Goal: Information Seeking & Learning: Compare options

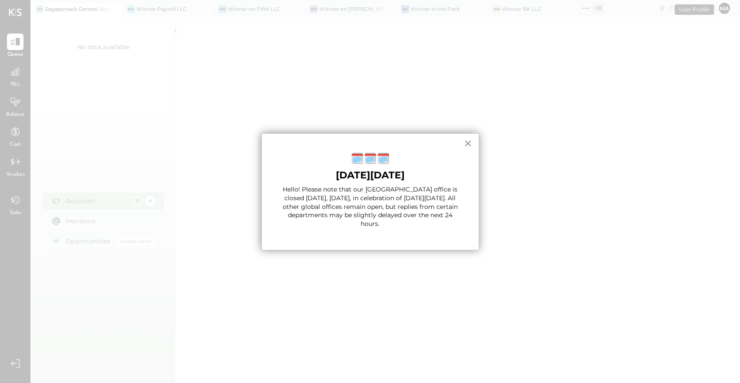
click at [467, 141] on button "×" at bounding box center [468, 143] width 8 height 14
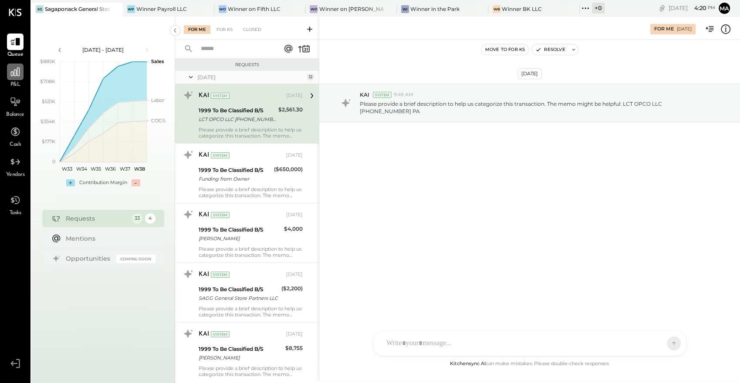
click at [12, 68] on icon at bounding box center [15, 71] width 11 height 11
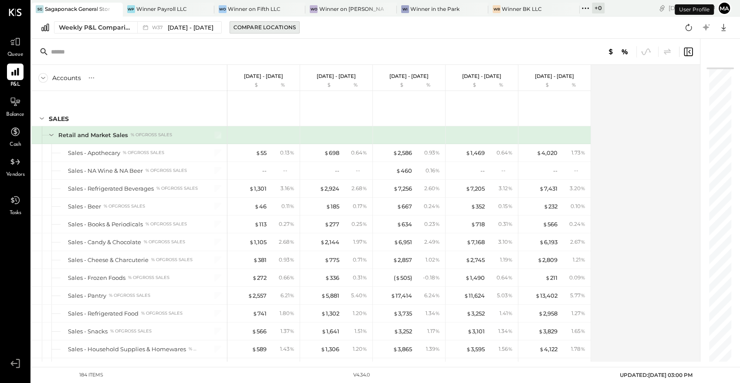
click at [280, 26] on div "Compare Locations" at bounding box center [264, 27] width 62 height 7
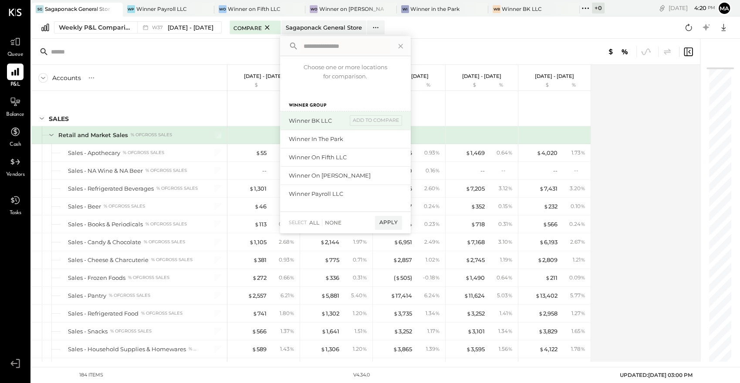
click at [294, 118] on div "Winner BK LLC" at bounding box center [318, 121] width 58 height 8
click at [369, 120] on div "add to compare" at bounding box center [376, 120] width 52 height 10
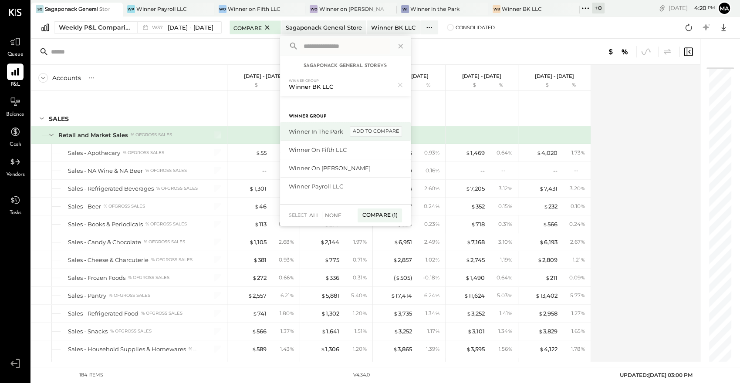
click at [369, 130] on div "add to compare" at bounding box center [376, 131] width 52 height 10
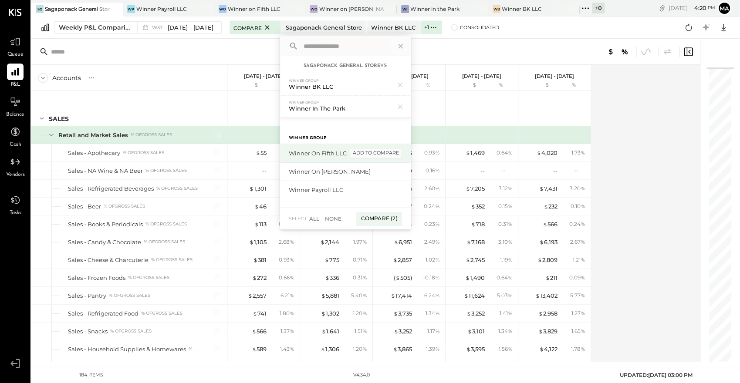
click at [367, 152] on div "add to compare" at bounding box center [376, 153] width 52 height 10
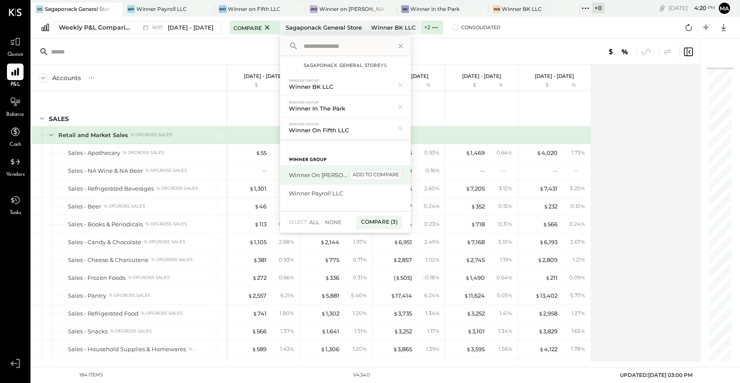
click at [365, 171] on div "add to compare" at bounding box center [376, 175] width 52 height 10
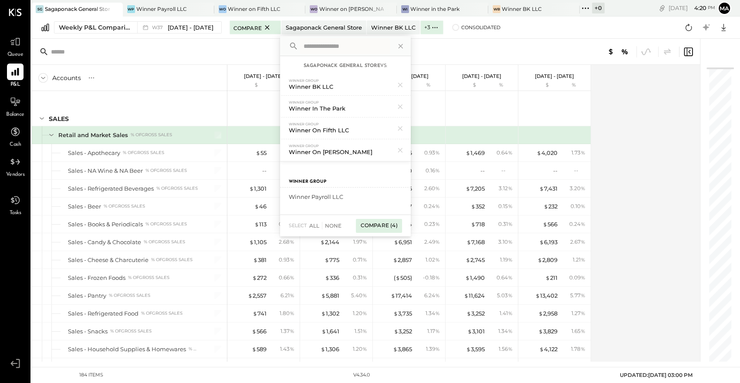
click at [372, 225] on div "Compare (4)" at bounding box center [379, 226] width 46 height 14
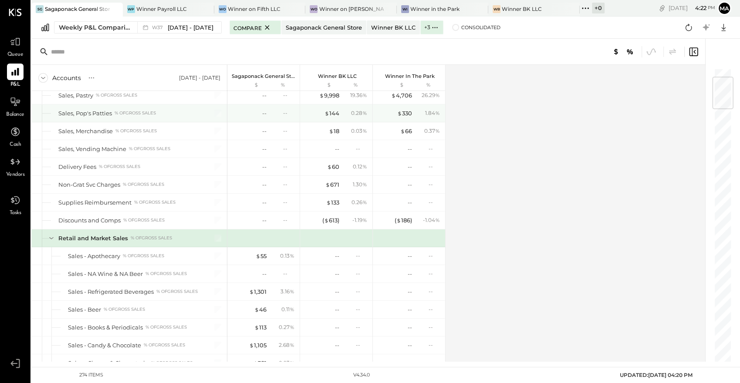
scroll to position [74, 0]
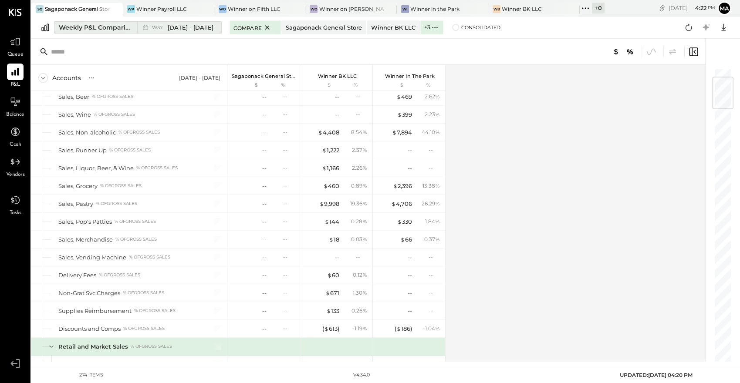
click at [198, 27] on span "[DATE] - [DATE]" at bounding box center [191, 28] width 46 height 8
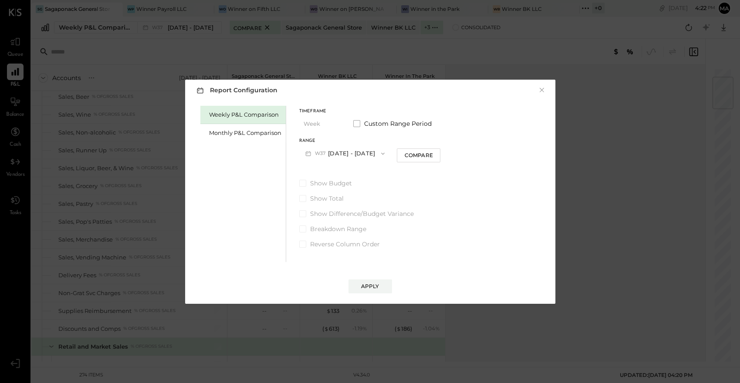
click at [355, 155] on button "W37 [DATE] - [DATE]" at bounding box center [345, 153] width 92 height 16
click at [436, 133] on div "Timeframe Week Custom Range Period Range W37 [DATE] - [DATE] W38 [DATE] - [DATE…" at bounding box center [370, 135] width 142 height 52
click at [379, 124] on span "Custom Range Period" at bounding box center [398, 123] width 68 height 9
click at [335, 154] on button "[DATE]" at bounding box center [325, 153] width 52 height 16
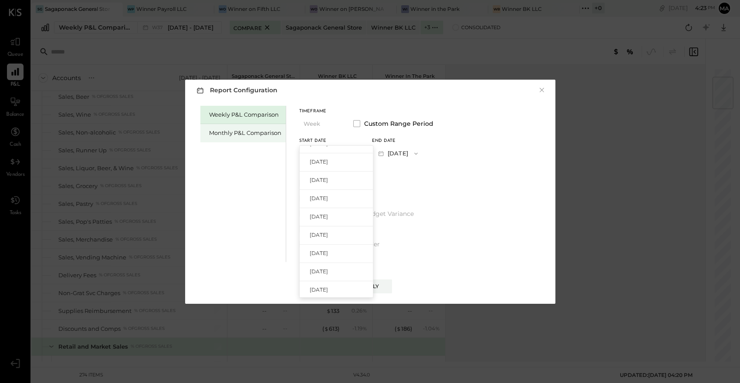
click at [260, 135] on div "Monthly P&L Comparison" at bounding box center [245, 133] width 72 height 8
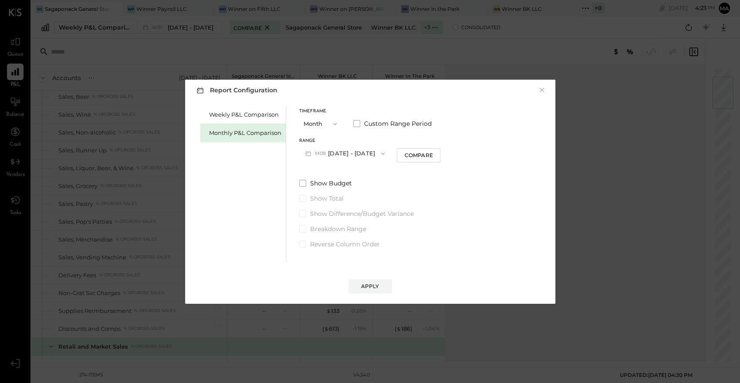
click at [356, 153] on button "M09 [DATE] - [DATE]" at bounding box center [345, 153] width 92 height 16
click at [464, 126] on div "Weekly P&L Comparison Monthly P&L Comparison Timeframe Month Custom Range Perio…" at bounding box center [370, 183] width 353 height 159
click at [400, 121] on span "Custom Range Period" at bounding box center [398, 123] width 68 height 9
click at [323, 152] on button "[DATE]" at bounding box center [325, 153] width 52 height 16
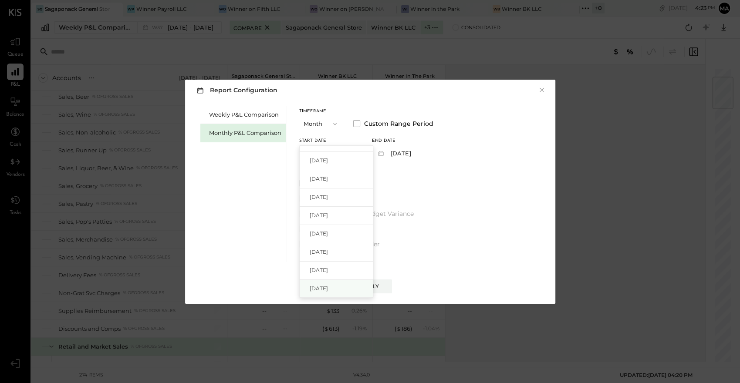
click at [324, 284] on div "[DATE]" at bounding box center [336, 289] width 73 height 18
click at [370, 285] on div "Apply" at bounding box center [370, 286] width 18 height 7
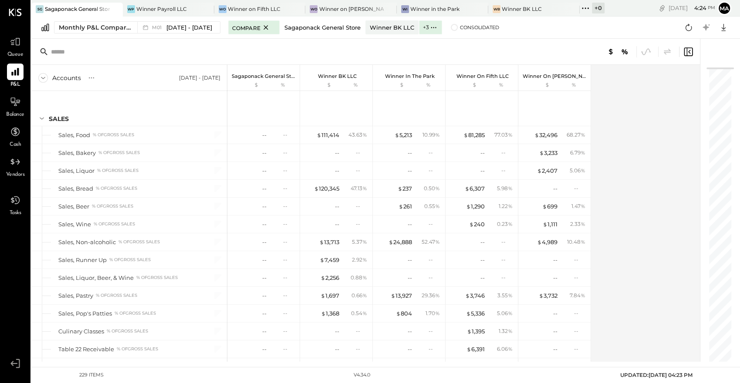
click at [306, 26] on div "Sagaponack General Store" at bounding box center [322, 28] width 76 height 8
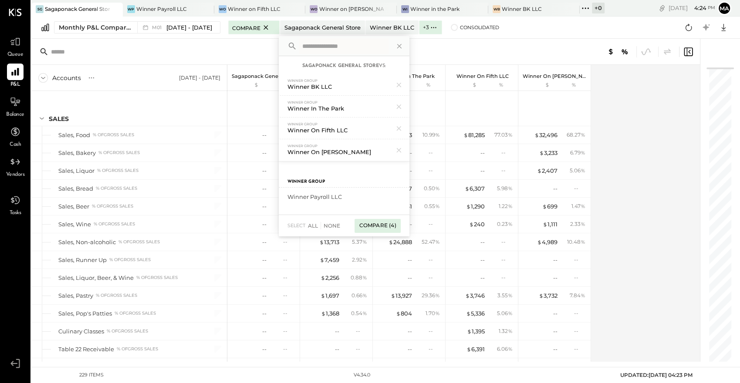
click at [357, 226] on div "Compare (4)" at bounding box center [378, 226] width 46 height 14
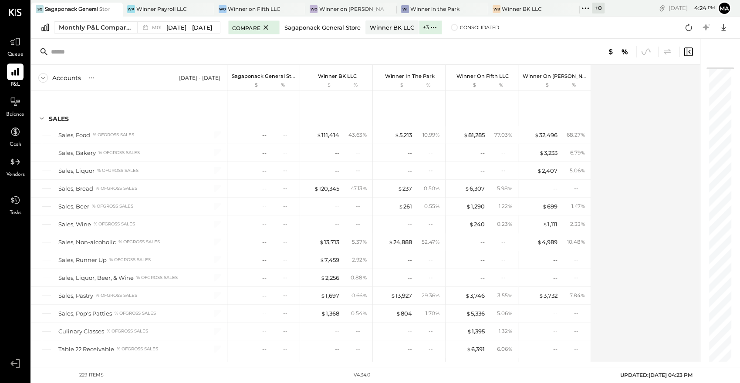
click at [287, 27] on div "Sagaponack General Store" at bounding box center [322, 28] width 76 height 8
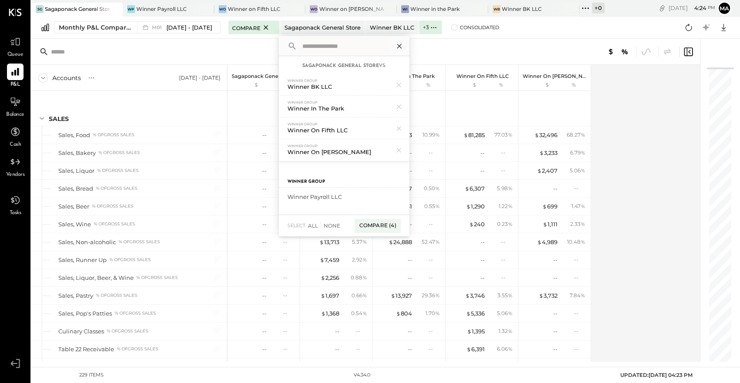
click at [396, 47] on icon at bounding box center [399, 46] width 11 height 11
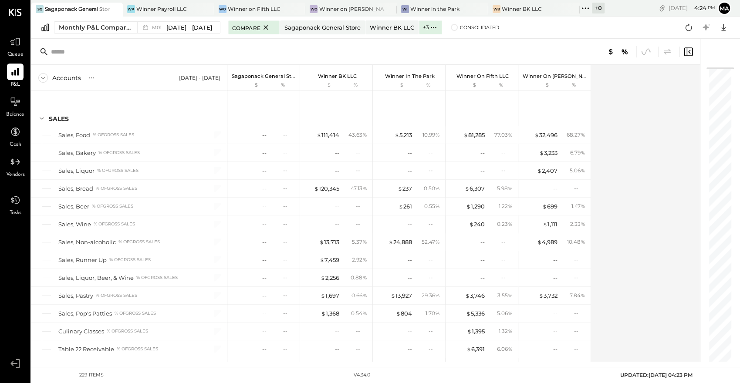
click at [439, 20] on div "Monthly P&L Comparison M01 [DATE] - [DATE] Compare Sagaponack General Store Win…" at bounding box center [385, 28] width 709 height 22
click at [429, 24] on icon at bounding box center [433, 27] width 9 height 9
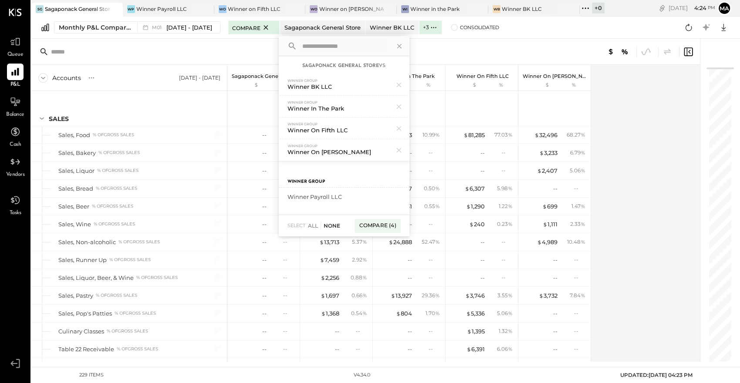
click at [321, 225] on div "None" at bounding box center [331, 225] width 20 height 7
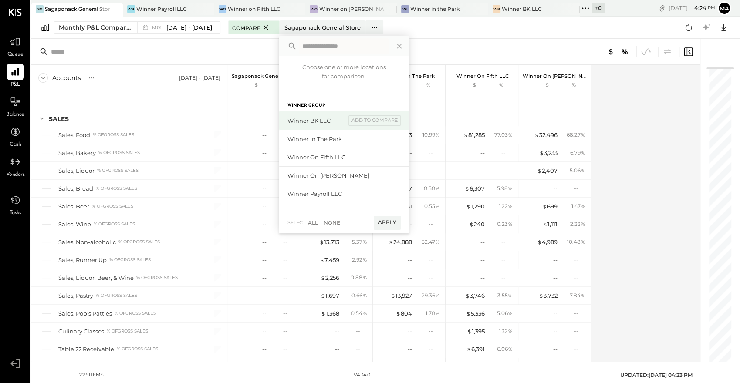
click at [314, 120] on div "Winner BK LLC" at bounding box center [316, 121] width 58 height 8
click at [379, 124] on div "add to compare" at bounding box center [374, 120] width 52 height 10
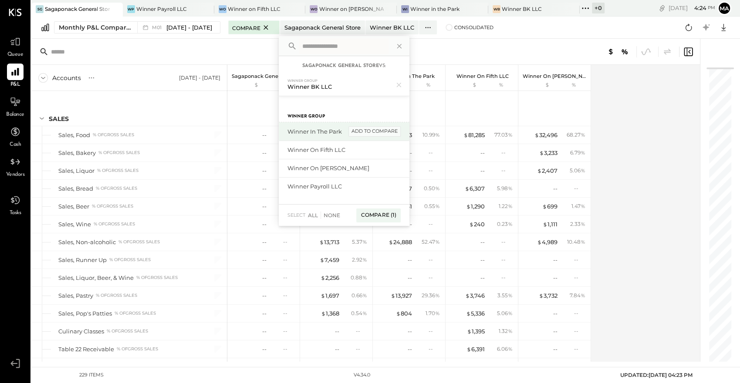
click at [378, 131] on div "add to compare" at bounding box center [374, 131] width 52 height 10
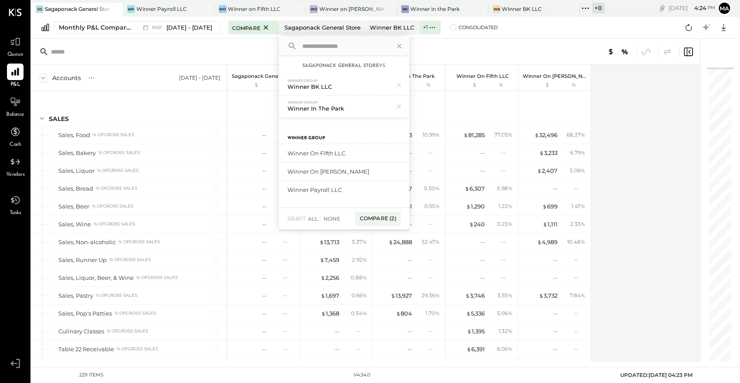
click at [227, 47] on div at bounding box center [365, 52] width 669 height 26
click at [110, 9] on icon at bounding box center [115, 9] width 11 height 10
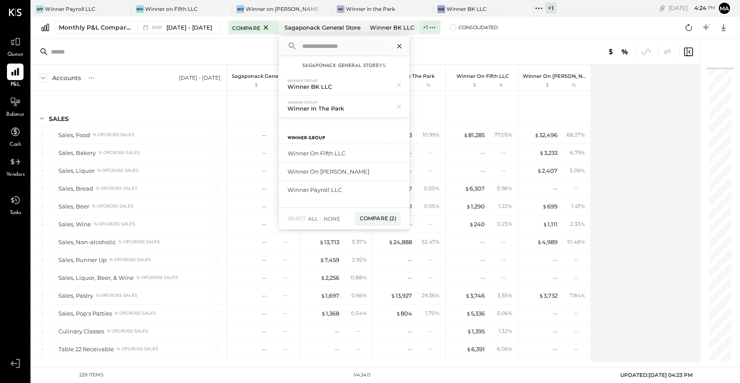
click at [395, 44] on icon at bounding box center [399, 46] width 11 height 11
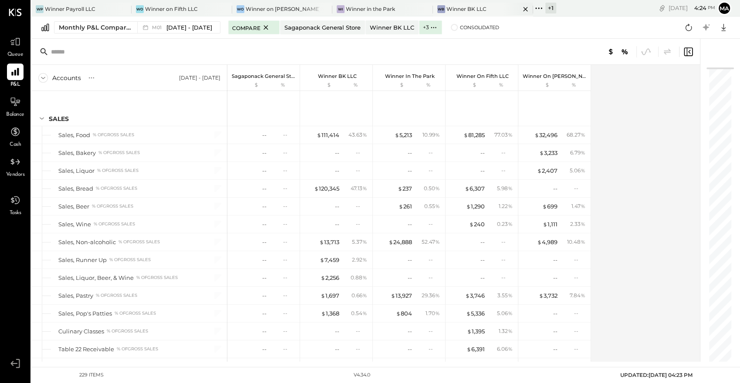
click at [465, 7] on div "Winner BK LLC" at bounding box center [466, 8] width 40 height 7
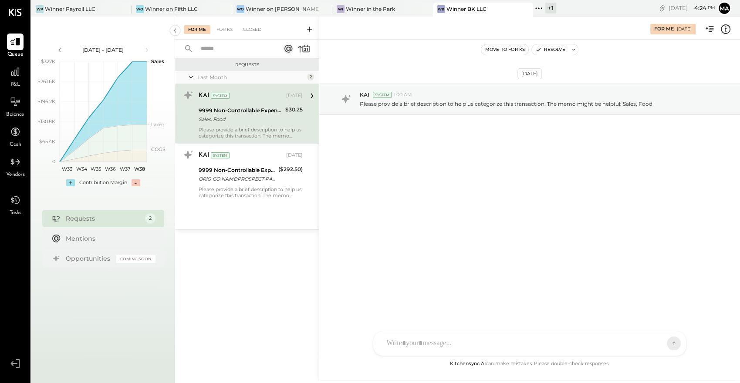
click at [9, 81] on div "P&L" at bounding box center [15, 76] width 17 height 25
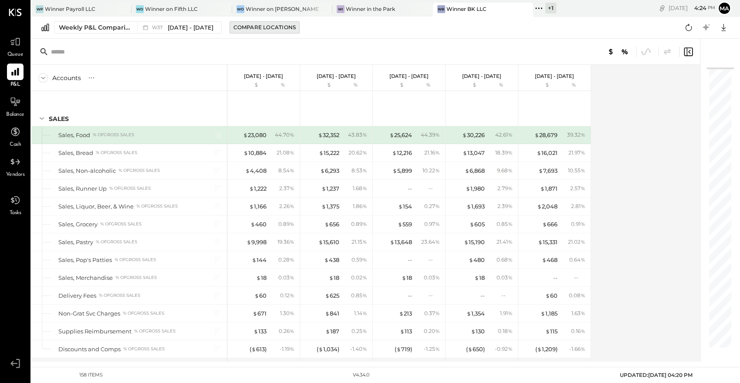
click at [259, 25] on div "Compare Locations" at bounding box center [264, 27] width 62 height 7
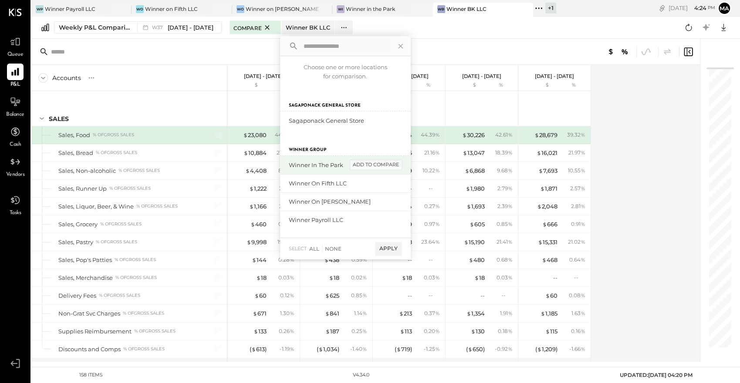
click at [369, 169] on div "add to compare" at bounding box center [376, 165] width 52 height 10
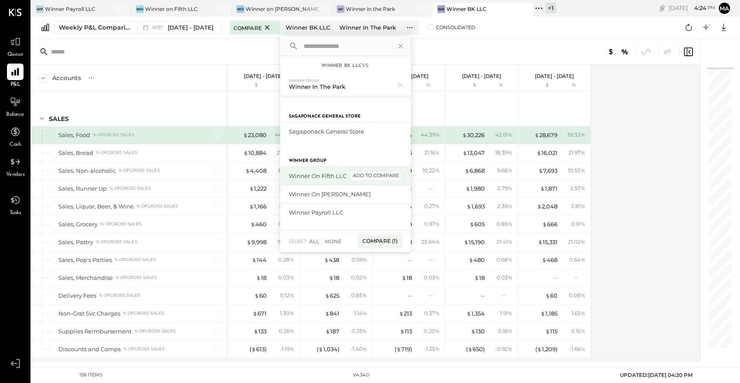
click at [368, 178] on div "add to compare" at bounding box center [376, 176] width 52 height 10
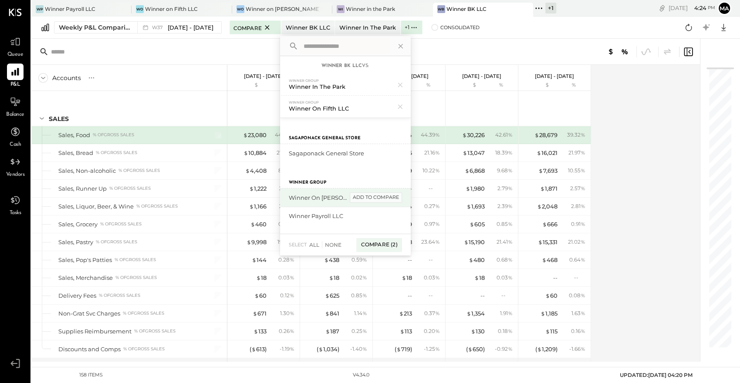
click at [370, 198] on div "add to compare" at bounding box center [376, 198] width 52 height 10
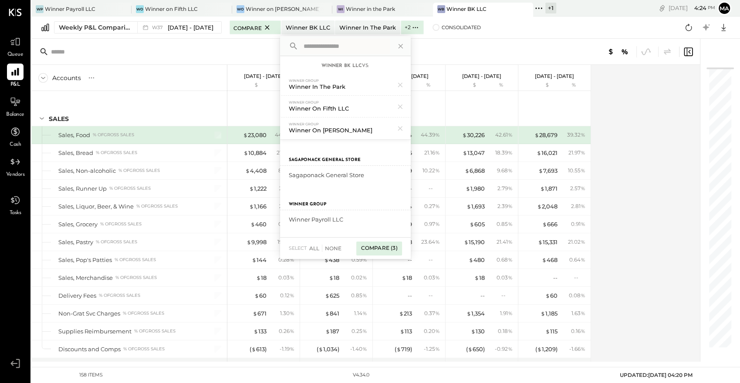
click at [385, 245] on div "Compare (3)" at bounding box center [378, 249] width 45 height 14
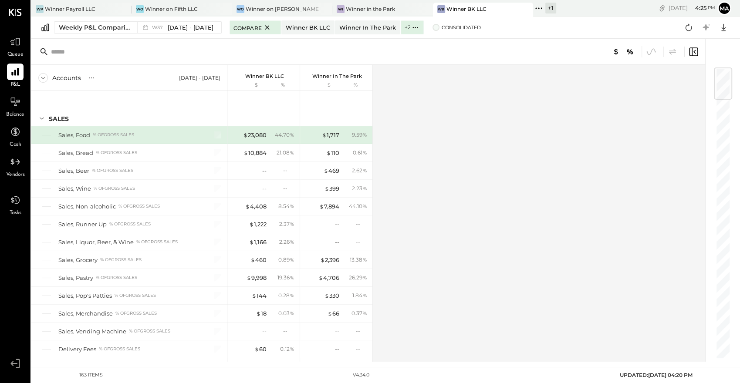
click at [433, 26] on span at bounding box center [436, 27] width 7 height 7
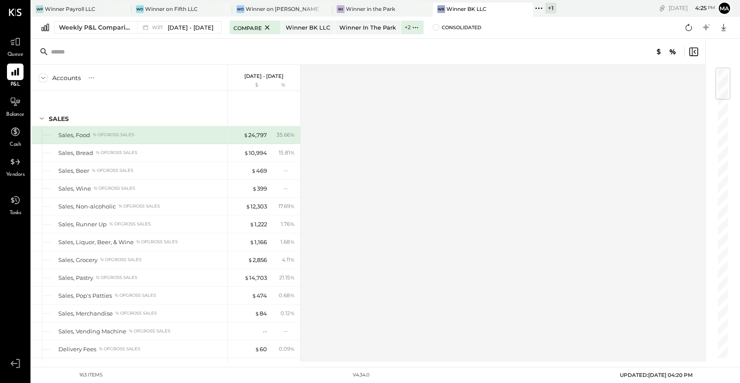
click at [259, 75] on p "[DATE] - [DATE]" at bounding box center [263, 76] width 39 height 6
click at [250, 26] on span "Compare" at bounding box center [247, 27] width 28 height 9
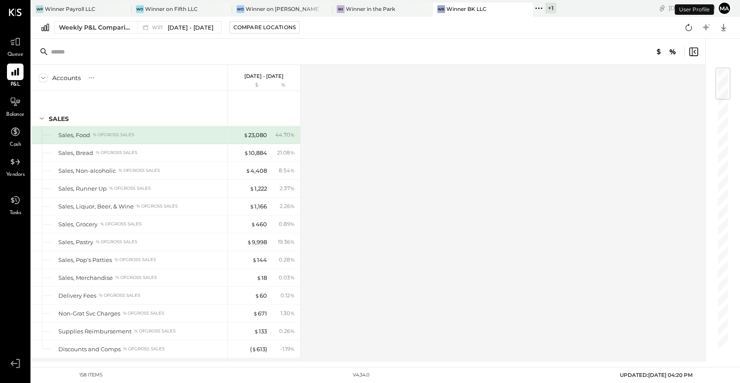
click at [250, 26] on div "Compare Locations" at bounding box center [264, 27] width 62 height 7
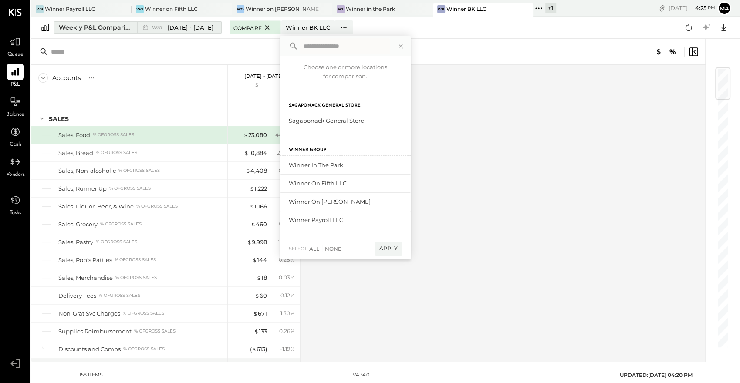
click at [193, 26] on span "[DATE] - [DATE]" at bounding box center [191, 28] width 46 height 8
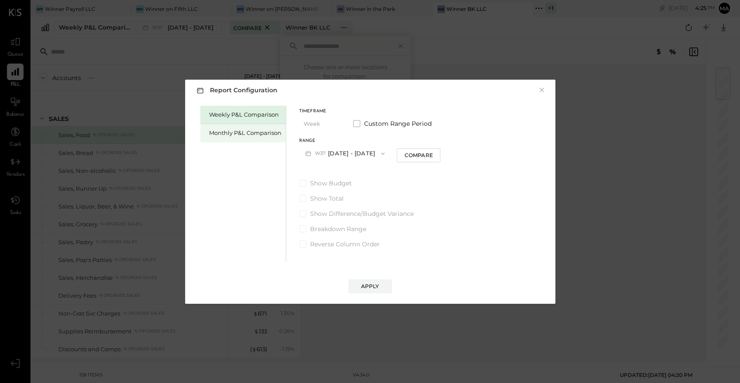
click at [273, 134] on div "Monthly P&L Comparison" at bounding box center [245, 133] width 72 height 8
click at [358, 125] on span at bounding box center [356, 123] width 7 height 7
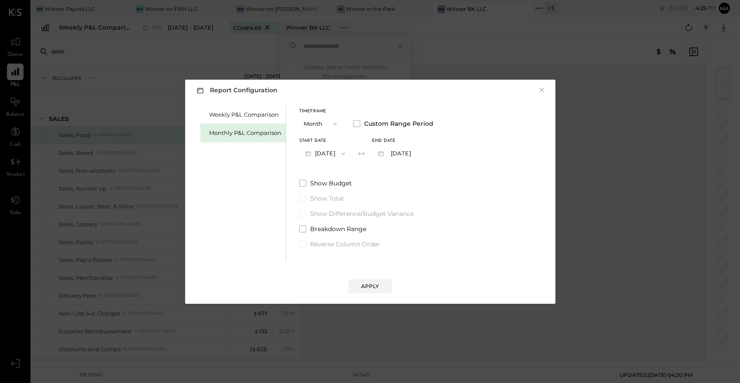
click at [347, 154] on span "button" at bounding box center [340, 153] width 11 height 7
click at [333, 241] on div "[DATE]" at bounding box center [336, 236] width 73 height 18
click at [368, 288] on div "Apply" at bounding box center [370, 286] width 18 height 7
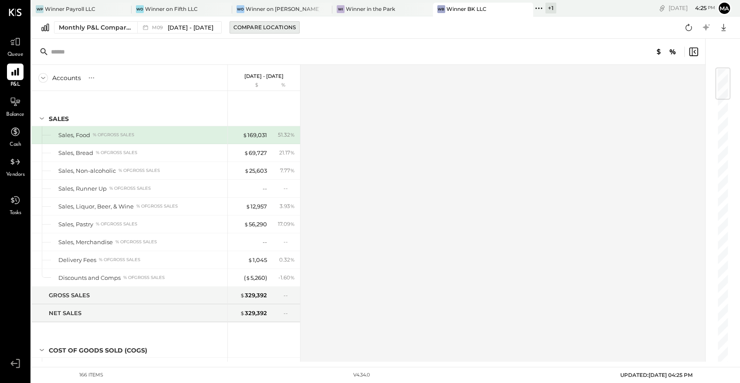
click at [270, 27] on div "Compare Locations" at bounding box center [264, 27] width 62 height 7
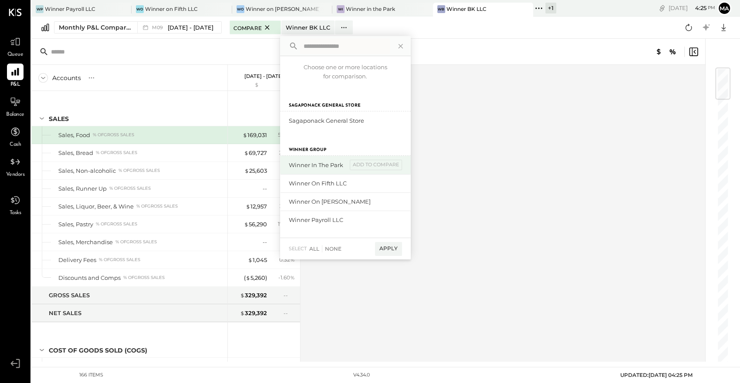
click at [310, 165] on div "Winner in the Park" at bounding box center [318, 165] width 58 height 8
click at [385, 168] on div "add to compare" at bounding box center [376, 165] width 52 height 10
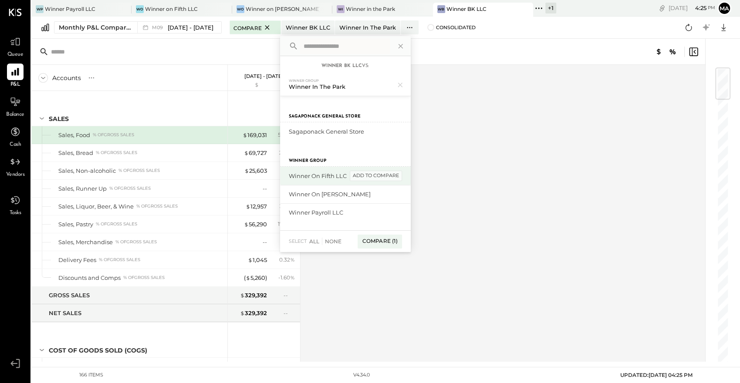
click at [380, 176] on div "add to compare" at bounding box center [376, 176] width 52 height 10
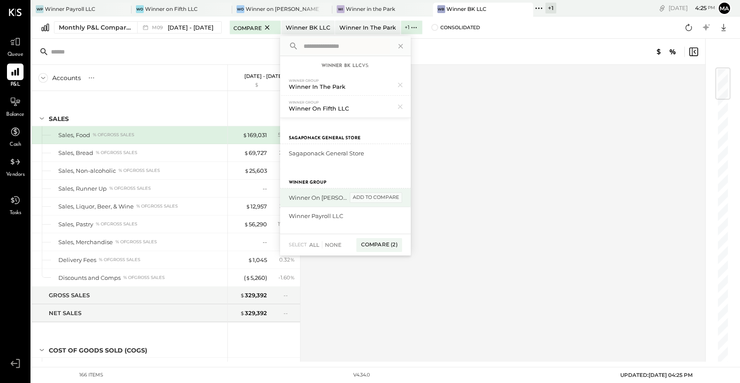
click at [374, 196] on div "add to compare" at bounding box center [376, 198] width 52 height 10
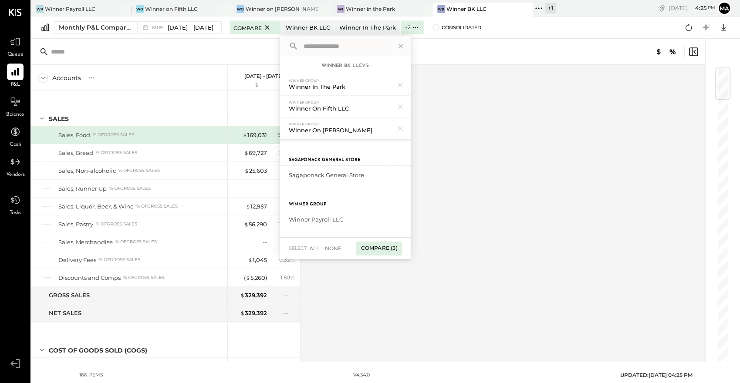
click at [373, 245] on div "Compare (3)" at bounding box center [378, 249] width 45 height 14
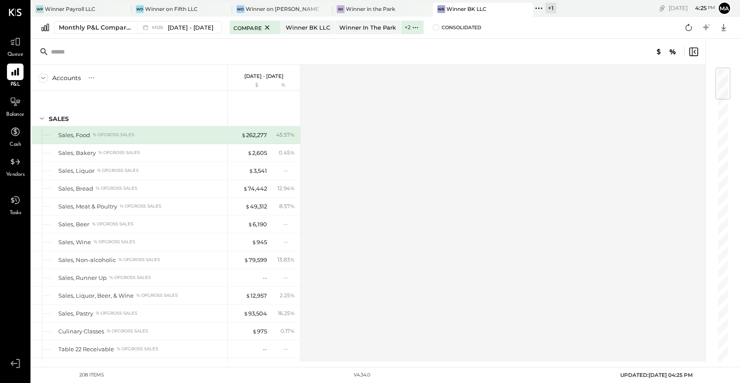
click at [276, 77] on p "[DATE] - [DATE]" at bounding box center [263, 76] width 39 height 6
click at [274, 77] on p "[DATE] - [DATE]" at bounding box center [263, 76] width 39 height 6
click at [187, 20] on div "Monthly P&L Comparison M09 [DATE] - [DATE] Compare Winner BK LLC Winner in the …" at bounding box center [385, 28] width 709 height 22
click at [181, 32] on div "M09 [DATE] - [DATE]" at bounding box center [177, 27] width 80 height 11
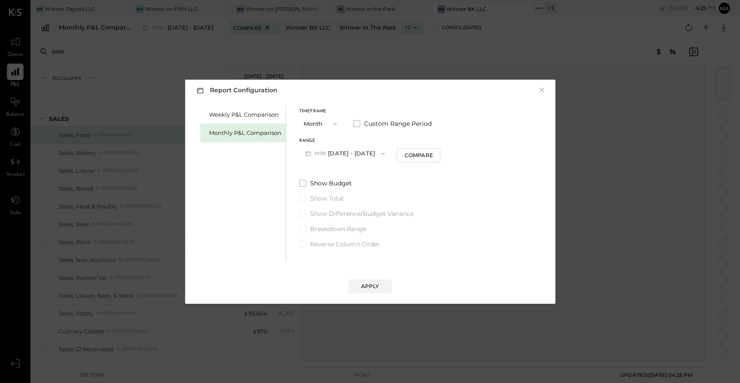
click at [358, 128] on div "Timeframe Month Custom Range Period" at bounding box center [370, 120] width 142 height 23
click at [359, 126] on span at bounding box center [356, 123] width 7 height 7
click at [419, 156] on icon "button" at bounding box center [415, 153] width 7 height 7
click at [434, 158] on div "[DATE]" at bounding box center [408, 155] width 73 height 18
click at [365, 284] on div "Apply" at bounding box center [370, 286] width 18 height 7
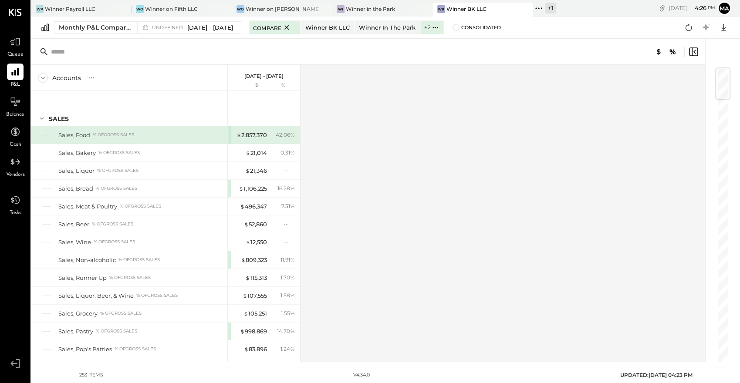
click at [284, 73] on p "[DATE] - [DATE]" at bounding box center [263, 76] width 39 height 6
click at [275, 71] on div "[DATE] - [DATE]" at bounding box center [263, 72] width 39 height 14
click at [233, 26] on span "[DATE] - [DATE]" at bounding box center [210, 28] width 46 height 8
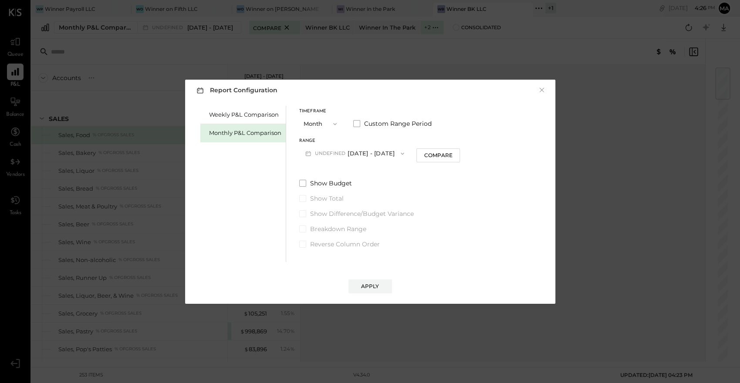
click at [407, 153] on button "undefined [DATE] - [DATE]" at bounding box center [355, 153] width 112 height 16
click at [400, 166] on div "M08 [DATE] - [DATE]" at bounding box center [355, 173] width 111 height 18
click at [362, 128] on div "Timeframe Month Custom Range Period" at bounding box center [370, 120] width 142 height 23
click at [363, 125] on label "Custom Range Period" at bounding box center [392, 123] width 78 height 9
click at [345, 156] on button "[DATE]" at bounding box center [325, 153] width 52 height 16
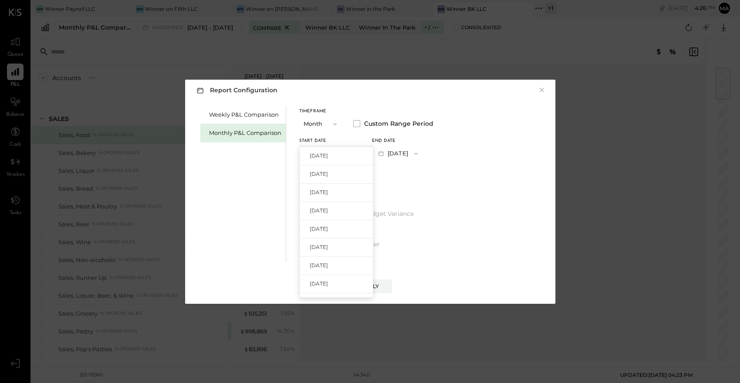
scroll to position [97, 0]
click at [320, 277] on span "[DATE]" at bounding box center [319, 276] width 18 height 7
click at [417, 152] on button "[DATE]" at bounding box center [398, 153] width 52 height 16
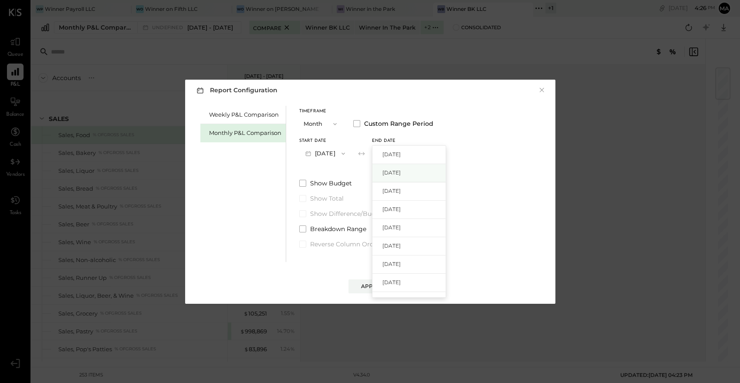
click at [401, 169] on span "[DATE]" at bounding box center [391, 172] width 18 height 7
click at [365, 295] on div "Report Configuration × Weekly P&L Comparison Monthly P&L Comparison Timeframe M…" at bounding box center [370, 192] width 370 height 224
click at [375, 280] on button "Apply" at bounding box center [370, 287] width 44 height 14
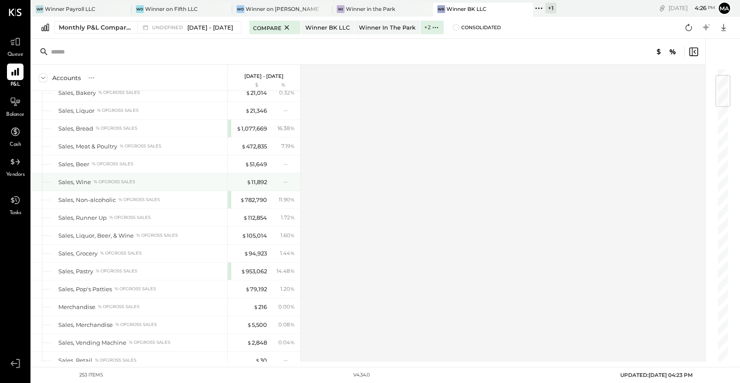
scroll to position [61, 0]
click at [245, 71] on div "[DATE] - [DATE]" at bounding box center [263, 72] width 39 height 14
click at [239, 37] on div "Monthly P&L Comparison undefined [DATE] - [DATE] Compare Winner BK LLC Winner i…" at bounding box center [385, 28] width 709 height 22
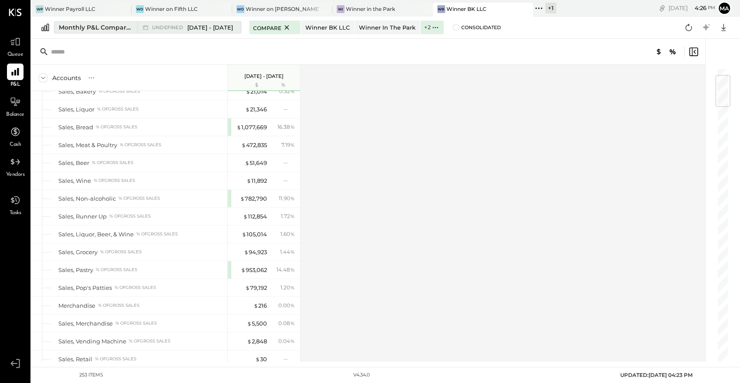
click at [233, 27] on span "[DATE] - [DATE]" at bounding box center [210, 28] width 46 height 8
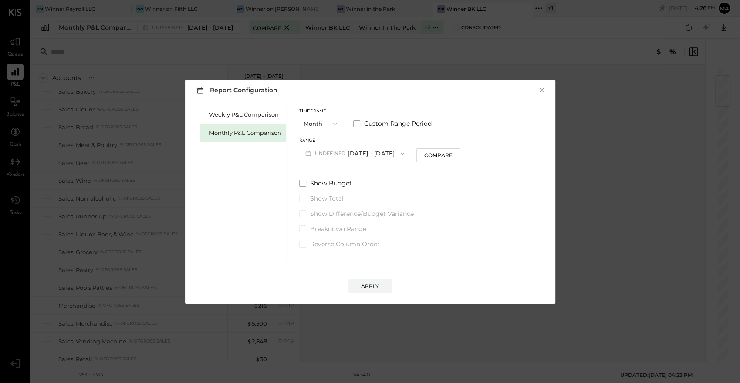
click at [365, 158] on button "undefined [DATE] - [DATE]" at bounding box center [355, 153] width 112 height 16
click at [358, 123] on span at bounding box center [356, 123] width 7 height 7
click at [329, 155] on button "[DATE]" at bounding box center [325, 153] width 52 height 16
click at [343, 186] on div "[DATE]" at bounding box center [336, 192] width 73 height 18
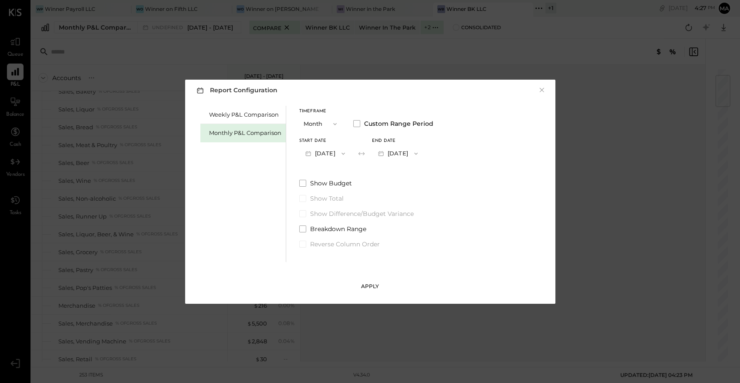
click at [369, 289] on div "Apply" at bounding box center [370, 286] width 18 height 7
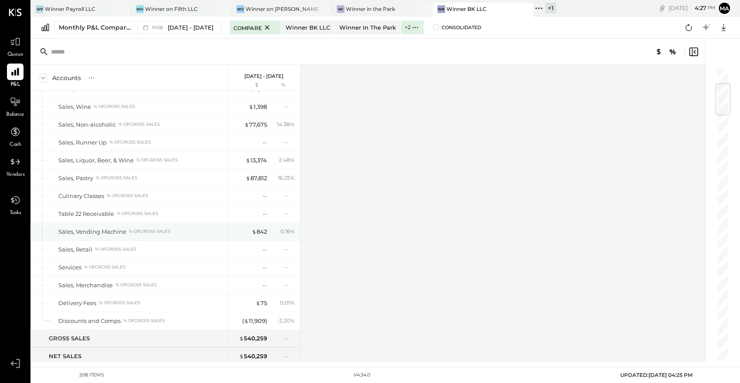
scroll to position [136, 0]
click at [268, 69] on div "[DATE] - [DATE]" at bounding box center [263, 72] width 39 height 14
click at [179, 22] on div "M08 [DATE] - [DATE]" at bounding box center [177, 27] width 80 height 11
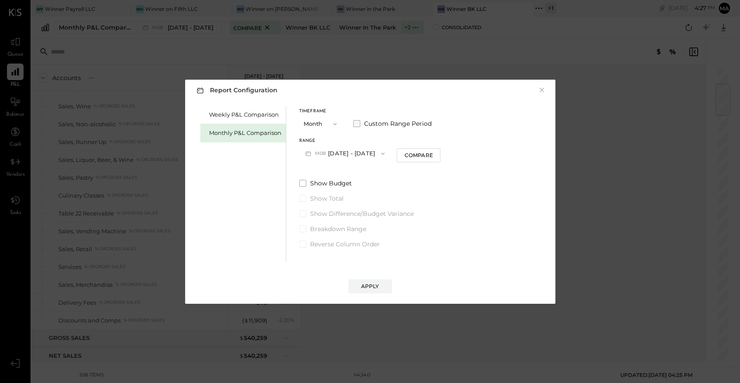
click at [383, 124] on span "Custom Range Period" at bounding box center [398, 123] width 68 height 9
click at [408, 155] on button "[DATE]" at bounding box center [398, 153] width 52 height 16
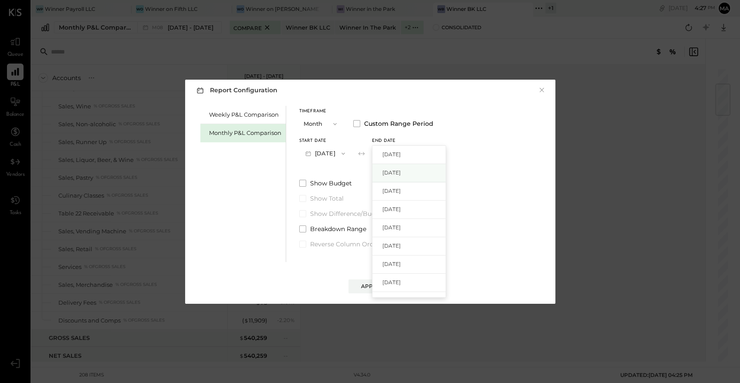
click at [401, 169] on span "[DATE]" at bounding box center [391, 172] width 18 height 7
click at [371, 287] on div "Apply" at bounding box center [370, 286] width 18 height 7
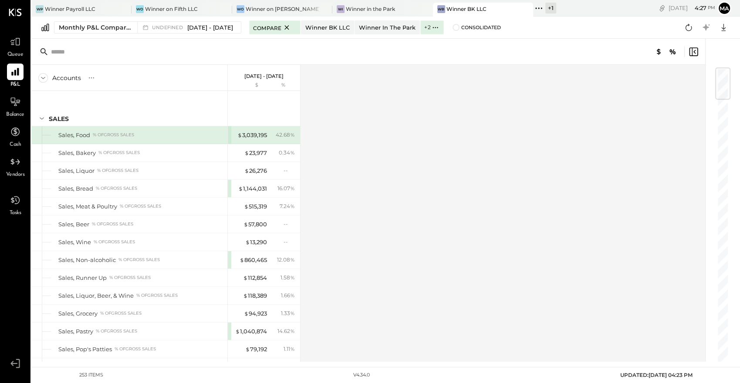
click at [268, 76] on p "[DATE] - [DATE]" at bounding box center [263, 76] width 39 height 6
click at [185, 23] on div "undefined [DATE] - [DATE]" at bounding box center [186, 27] width 99 height 11
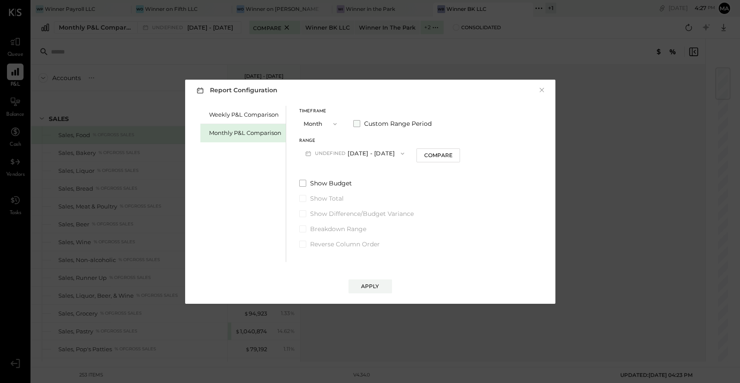
click at [365, 125] on span "Custom Range Period" at bounding box center [398, 123] width 68 height 9
click at [347, 151] on button "[DATE]" at bounding box center [325, 153] width 52 height 16
click at [338, 222] on div "[DATE]" at bounding box center [336, 219] width 73 height 18
click at [378, 283] on div "Apply" at bounding box center [370, 286] width 18 height 7
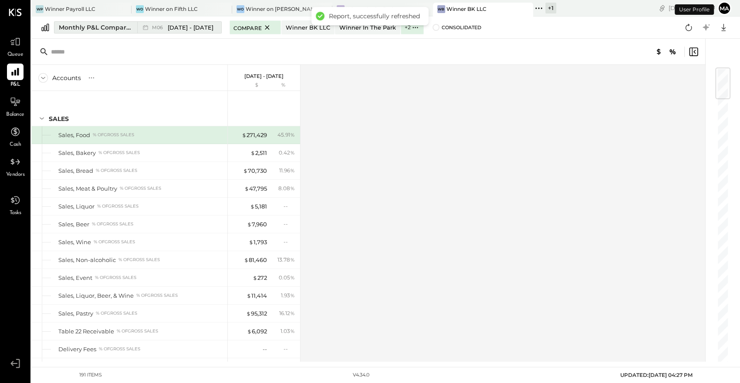
click at [193, 30] on span "[DATE] - [DATE]" at bounding box center [191, 28] width 46 height 8
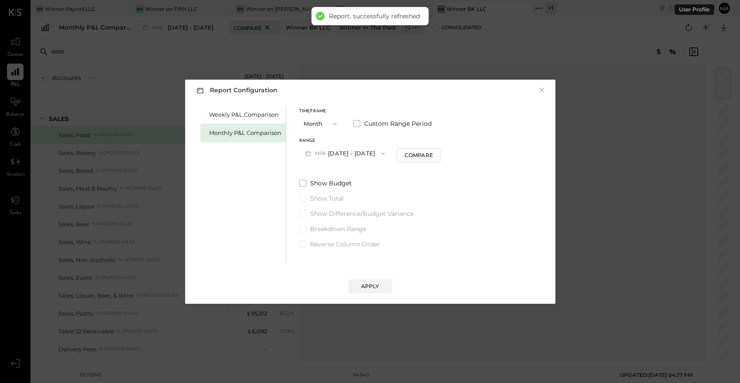
click at [361, 153] on button "M06 [DATE] - [DATE]" at bounding box center [345, 153] width 92 height 16
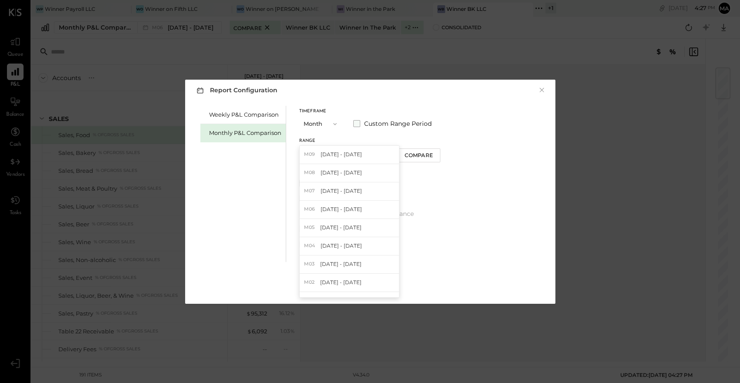
click at [366, 127] on span "Custom Range Period" at bounding box center [398, 123] width 68 height 9
click at [418, 152] on button "[DATE]" at bounding box center [398, 153] width 52 height 16
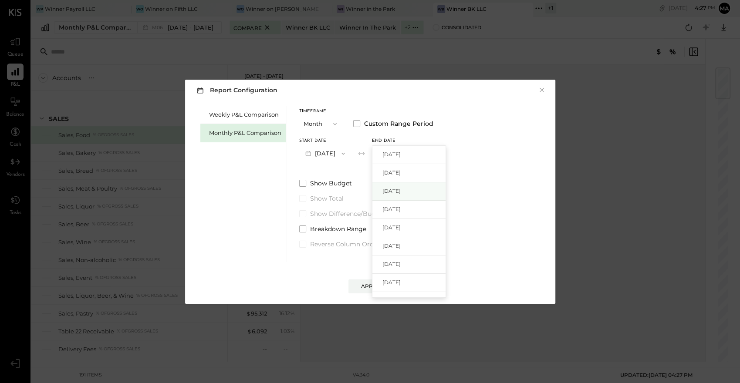
click at [410, 186] on div "[DATE]" at bounding box center [408, 192] width 73 height 18
click at [422, 152] on button "[DATE]" at bounding box center [398, 153] width 52 height 16
click at [401, 169] on span "[DATE]" at bounding box center [391, 172] width 18 height 7
click at [374, 287] on div "Apply" at bounding box center [370, 286] width 18 height 7
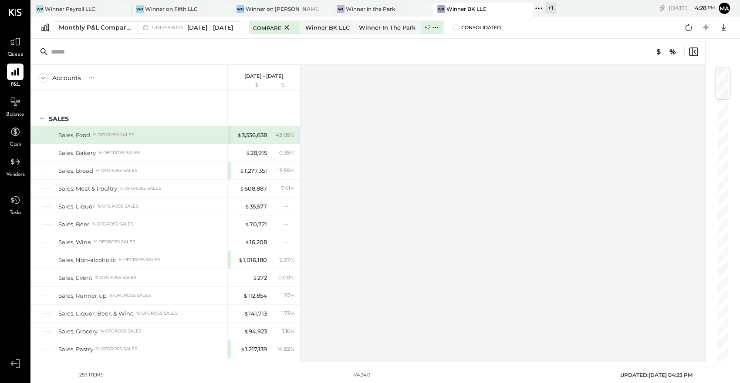
click at [284, 77] on p "[DATE] - [DATE]" at bounding box center [263, 76] width 39 height 6
click at [213, 24] on span "[DATE] - [DATE]" at bounding box center [210, 28] width 46 height 8
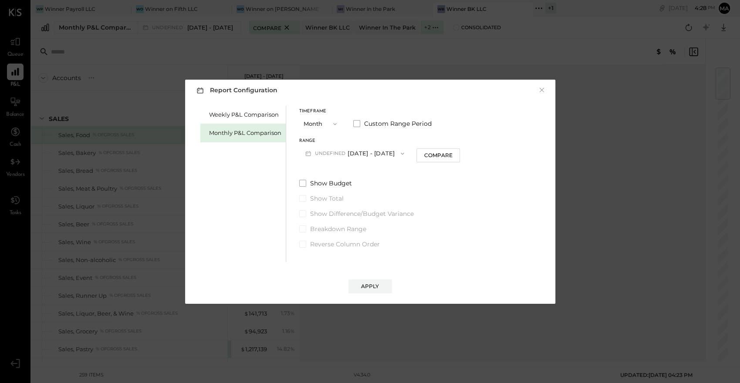
click at [396, 158] on button "undefined [DATE] - [DATE]" at bounding box center [355, 153] width 112 height 16
click at [399, 132] on div "Timeframe Month Custom Range Period Range undefined [DATE] - [DATE] M09 [DATE] …" at bounding box center [379, 135] width 161 height 52
click at [399, 132] on div "Timeframe Month Custom Range Period Range undefined [DATE] - [DATE] Compare" at bounding box center [379, 135] width 161 height 52
click at [406, 123] on span "Custom Range Period" at bounding box center [398, 123] width 68 height 9
click at [419, 150] on span "button" at bounding box center [413, 153] width 11 height 7
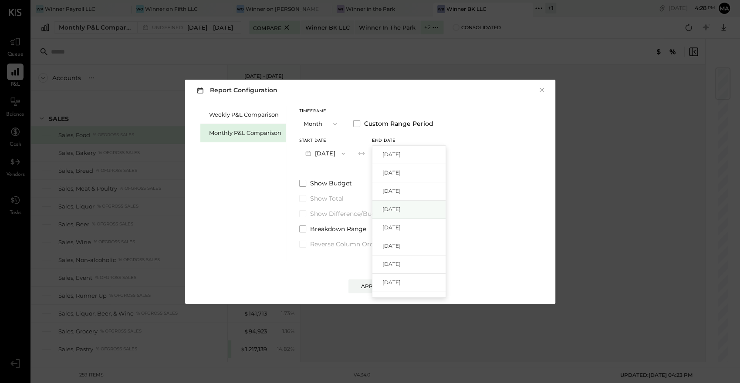
click at [418, 205] on div "[DATE]" at bounding box center [408, 210] width 73 height 18
click at [335, 153] on button "[DATE]" at bounding box center [325, 153] width 52 height 16
click at [412, 153] on button "[DATE]" at bounding box center [398, 153] width 52 height 16
click at [401, 212] on span "[DATE]" at bounding box center [391, 209] width 18 height 7
click at [369, 285] on div "Apply" at bounding box center [370, 286] width 18 height 7
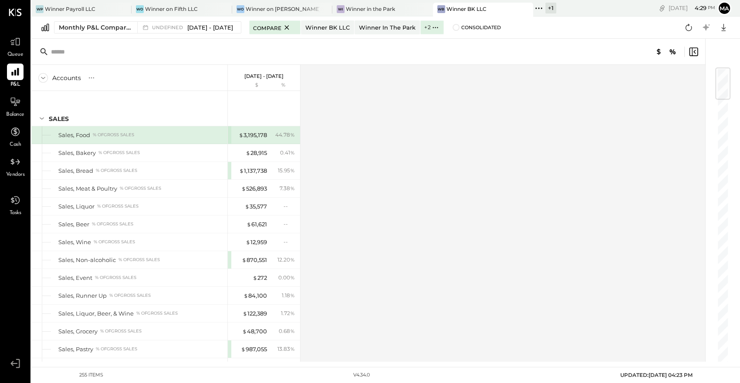
click at [261, 76] on p "[DATE] - [DATE]" at bounding box center [263, 76] width 39 height 6
click at [216, 26] on span "[DATE] - [DATE]" at bounding box center [210, 28] width 46 height 8
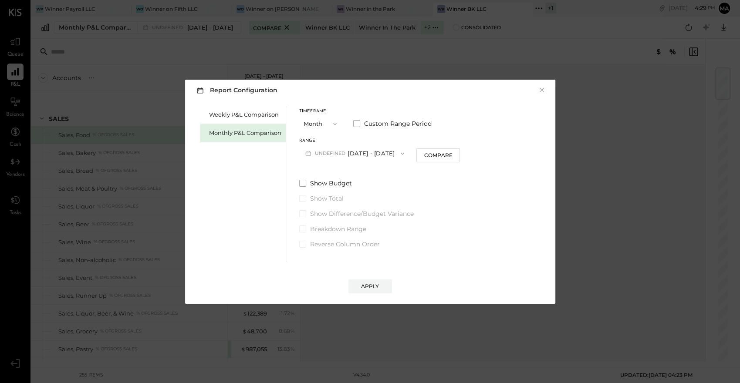
click at [361, 160] on button "undefined [DATE] - [DATE]" at bounding box center [355, 153] width 112 height 16
click at [361, 127] on label "Custom Range Period" at bounding box center [392, 123] width 78 height 9
click at [340, 147] on button "[DATE]" at bounding box center [325, 153] width 52 height 16
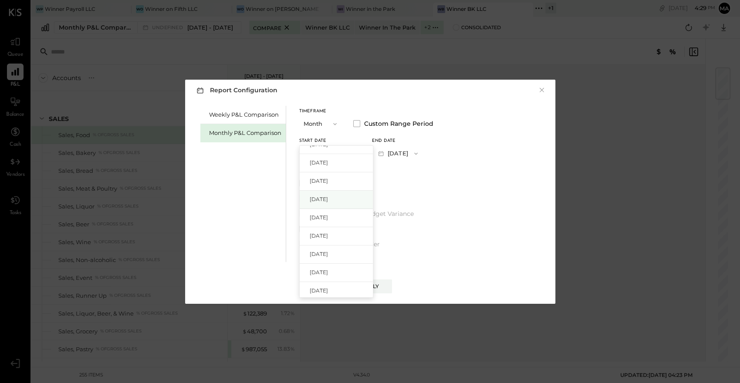
click at [339, 196] on div "[DATE]" at bounding box center [336, 200] width 73 height 18
click at [415, 151] on button "[DATE]" at bounding box center [398, 153] width 52 height 16
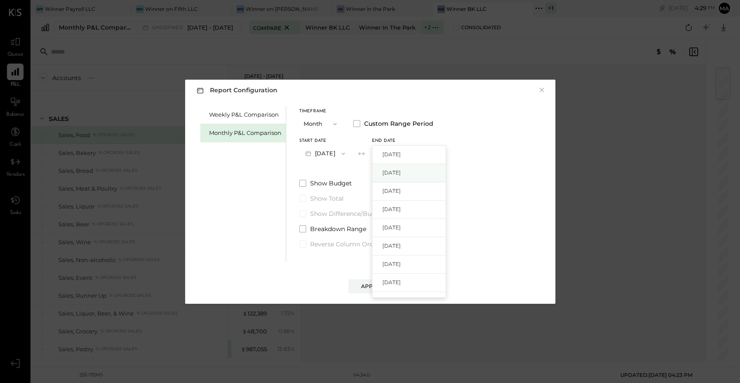
click at [414, 177] on div "[DATE]" at bounding box center [408, 173] width 73 height 18
click at [375, 289] on div "Apply" at bounding box center [370, 286] width 18 height 7
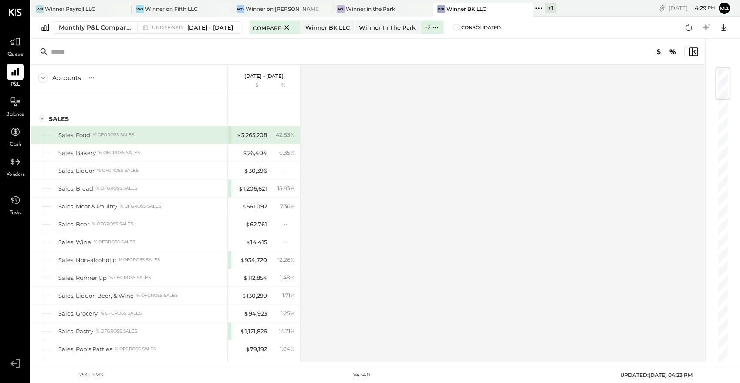
click at [269, 78] on p "[DATE] - [DATE]" at bounding box center [263, 76] width 39 height 6
click at [228, 30] on span "[DATE] - [DATE]" at bounding box center [210, 28] width 46 height 8
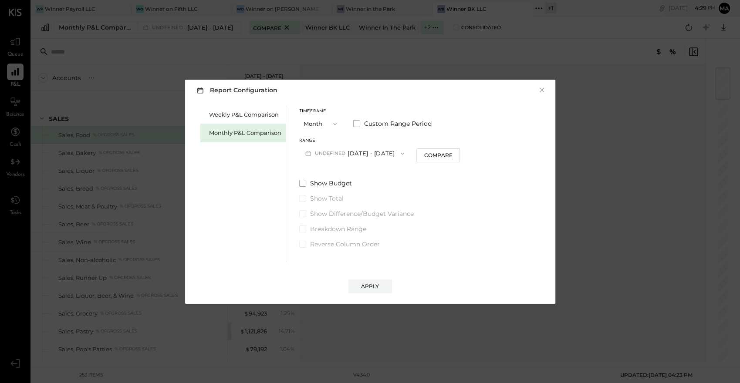
click at [367, 154] on button "undefined [DATE] - [DATE]" at bounding box center [355, 153] width 112 height 16
click at [385, 131] on div "Timeframe Month Custom Range Period" at bounding box center [379, 120] width 161 height 23
click at [392, 122] on span "Custom Range Period" at bounding box center [398, 123] width 68 height 9
click at [414, 151] on button "[DATE]" at bounding box center [398, 153] width 52 height 16
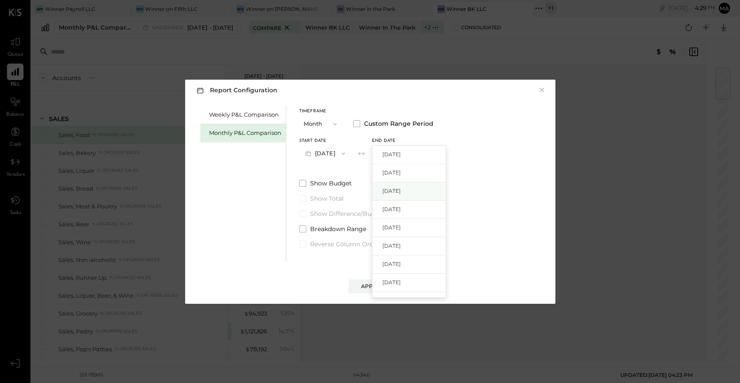
click at [412, 184] on div "[DATE]" at bounding box center [408, 192] width 73 height 18
click at [368, 290] on div "Apply" at bounding box center [370, 286] width 18 height 7
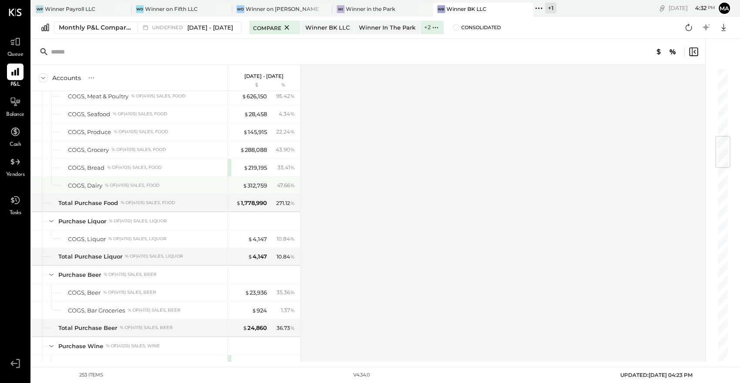
scroll to position [480, 0]
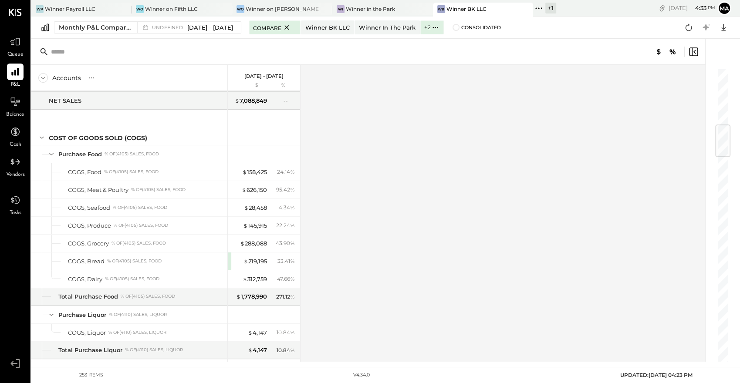
click at [273, 73] on div "[DATE] - [DATE]" at bounding box center [263, 72] width 39 height 14
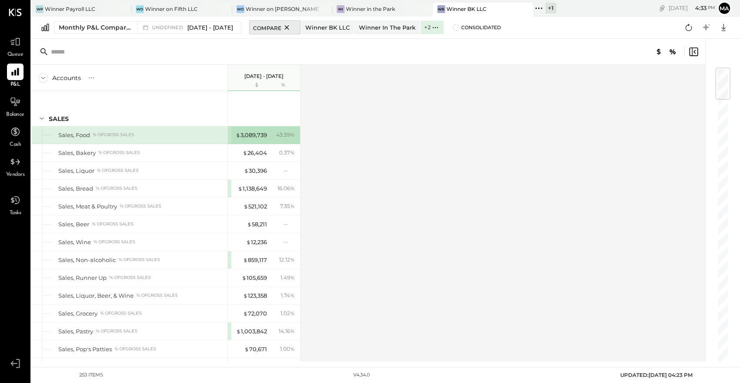
click at [292, 25] on icon at bounding box center [286, 27] width 11 height 10
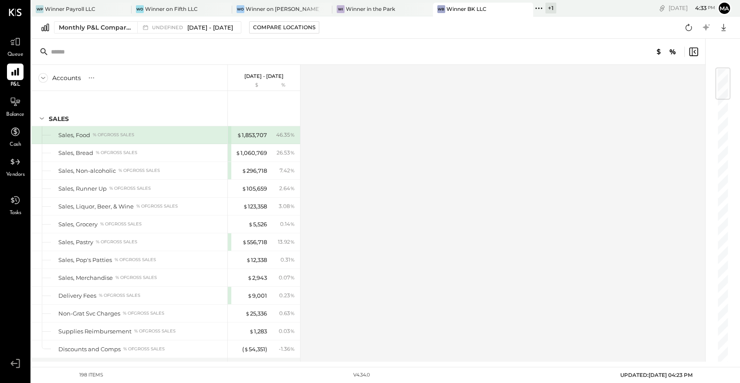
click at [272, 73] on p "[DATE] - [DATE]" at bounding box center [263, 76] width 39 height 6
click at [233, 25] on span "[DATE] - [DATE]" at bounding box center [210, 28] width 46 height 8
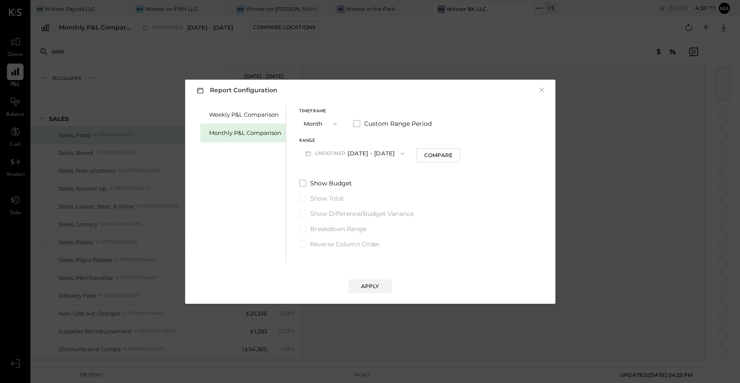
click at [363, 149] on button "undefined [DATE] - [DATE]" at bounding box center [355, 153] width 112 height 16
click at [360, 173] on div "M08 [DATE] - [DATE]" at bounding box center [355, 173] width 111 height 18
click at [432, 156] on button "Compare" at bounding box center [419, 156] width 44 height 14
click at [413, 154] on icon "button" at bounding box center [415, 153] width 5 height 5
click at [364, 282] on button "Apply" at bounding box center [370, 287] width 44 height 14
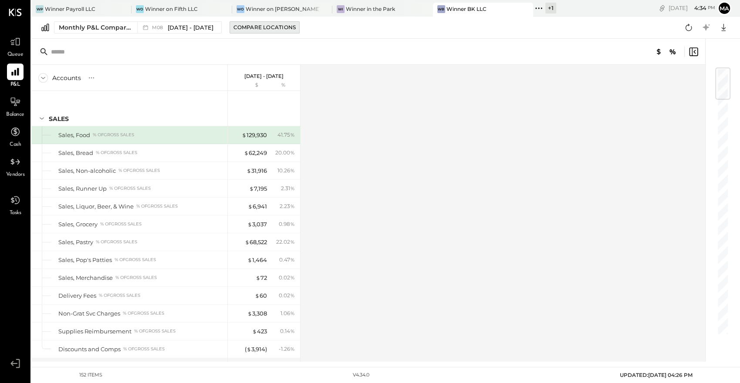
click at [277, 31] on button "Compare Locations" at bounding box center [265, 27] width 70 height 12
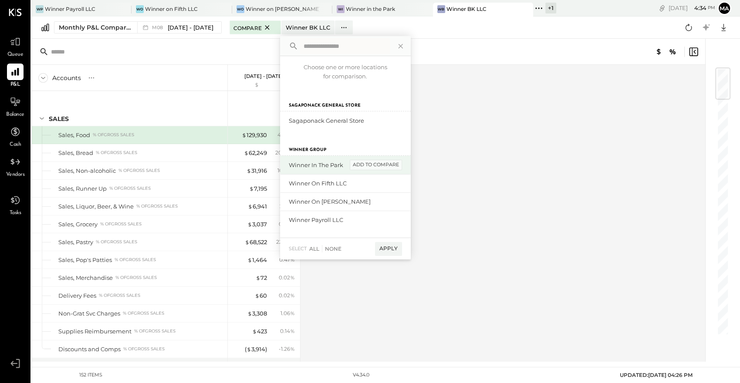
click at [379, 168] on div "add to compare" at bounding box center [376, 165] width 52 height 10
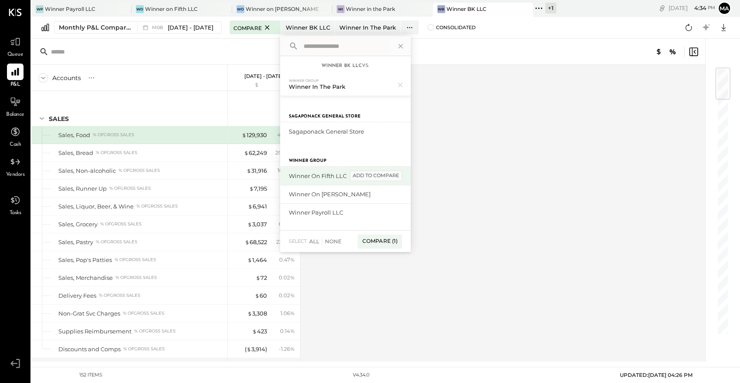
click at [378, 179] on div "add to compare" at bounding box center [376, 176] width 52 height 10
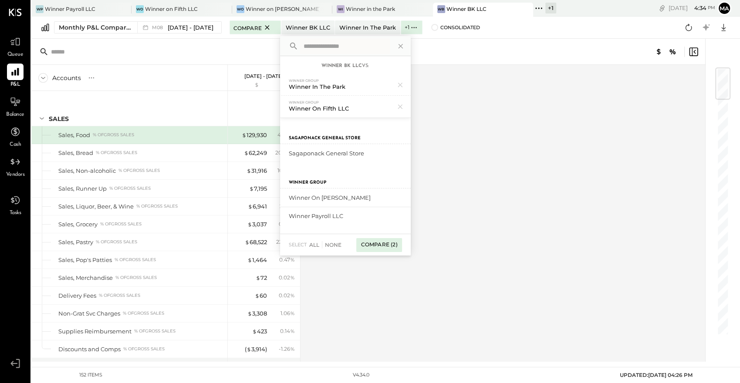
click at [378, 245] on div "Compare (2)" at bounding box center [378, 245] width 45 height 14
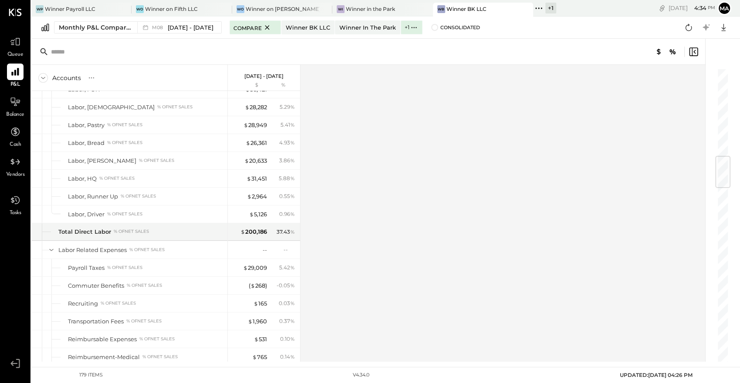
scroll to position [639, 0]
